Goal: Information Seeking & Learning: Learn about a topic

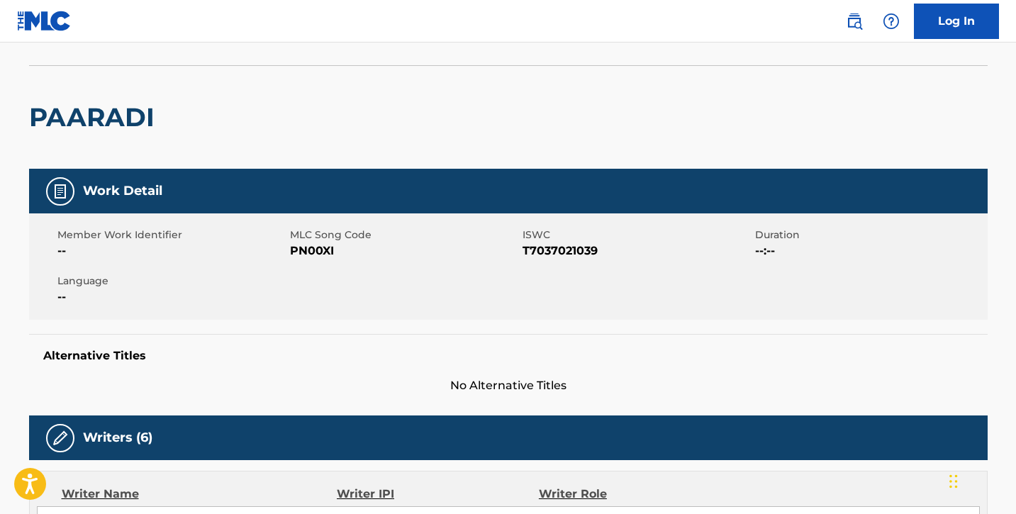
scroll to position [70, 0]
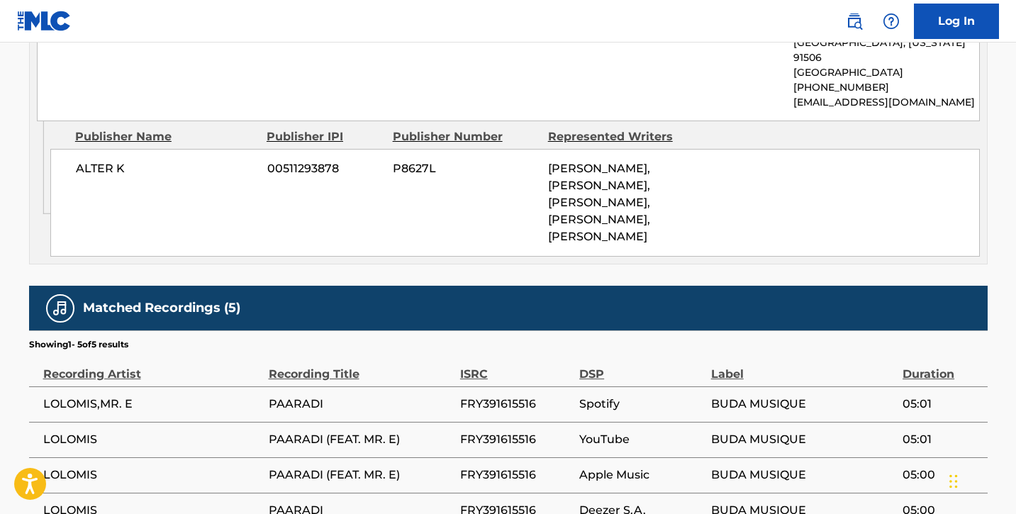
scroll to position [866, 0]
